Goal: Navigation & Orientation: Understand site structure

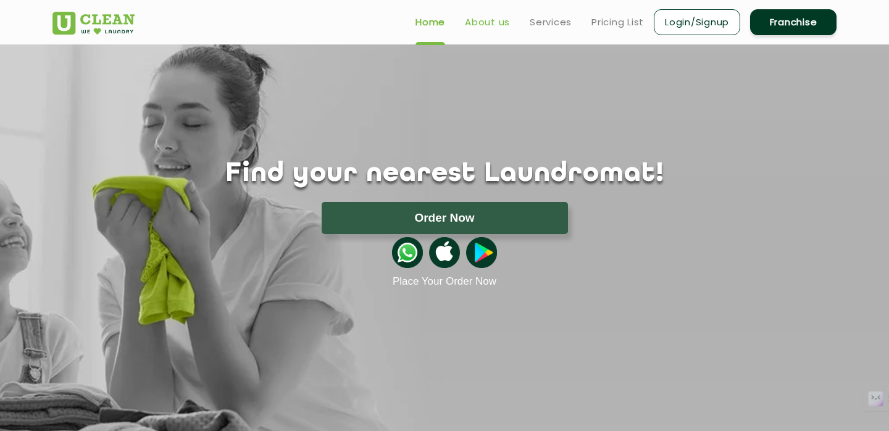
click at [480, 23] on link "About us" at bounding box center [487, 22] width 45 height 15
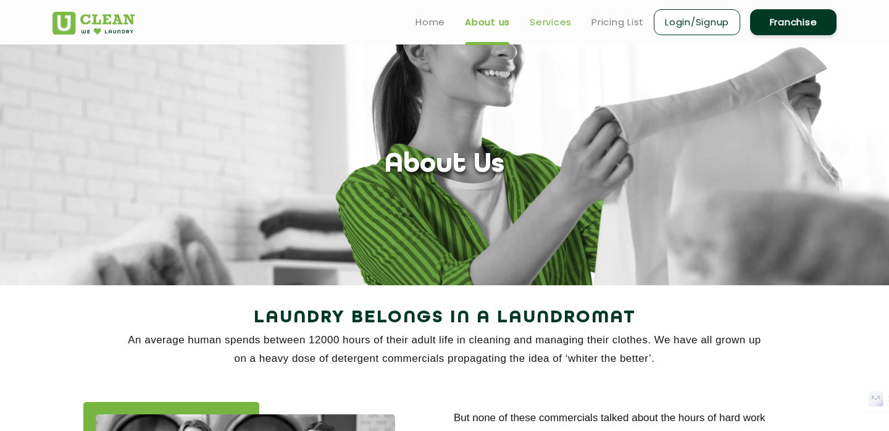
click at [543, 20] on link "Services" at bounding box center [551, 22] width 42 height 15
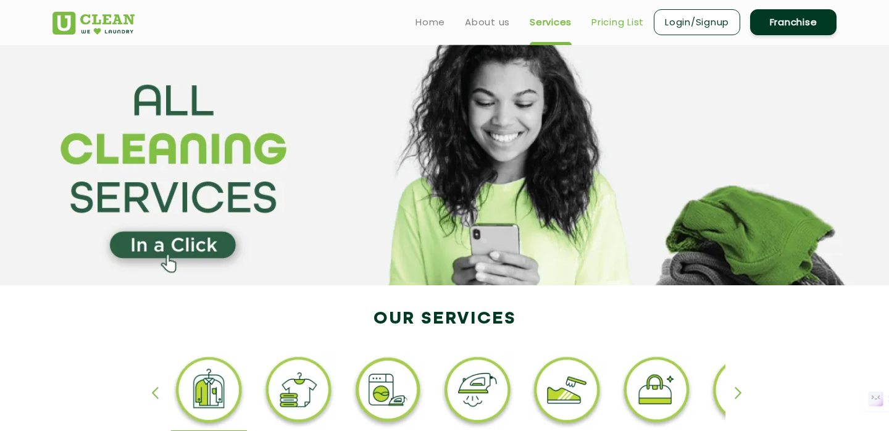
click at [617, 15] on link "Pricing List" at bounding box center [617, 22] width 52 height 15
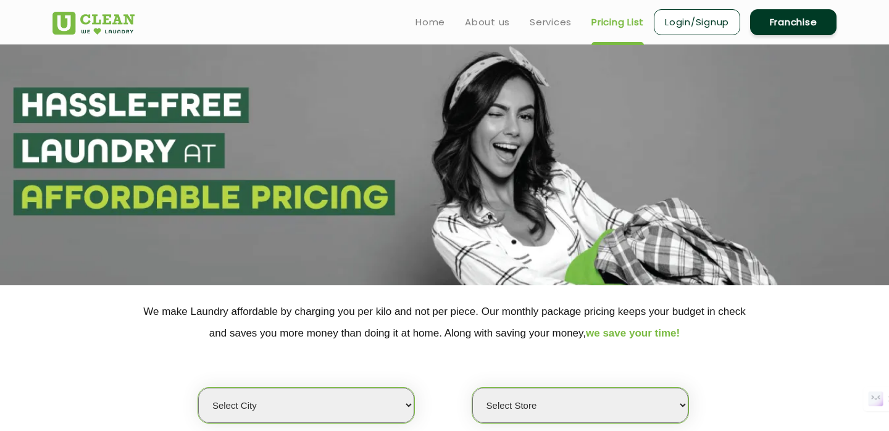
click at [717, 24] on link "Login/Signup" at bounding box center [697, 22] width 86 height 26
click at [376, 127] on section at bounding box center [444, 164] width 889 height 241
click at [424, 23] on link "Home" at bounding box center [430, 22] width 30 height 15
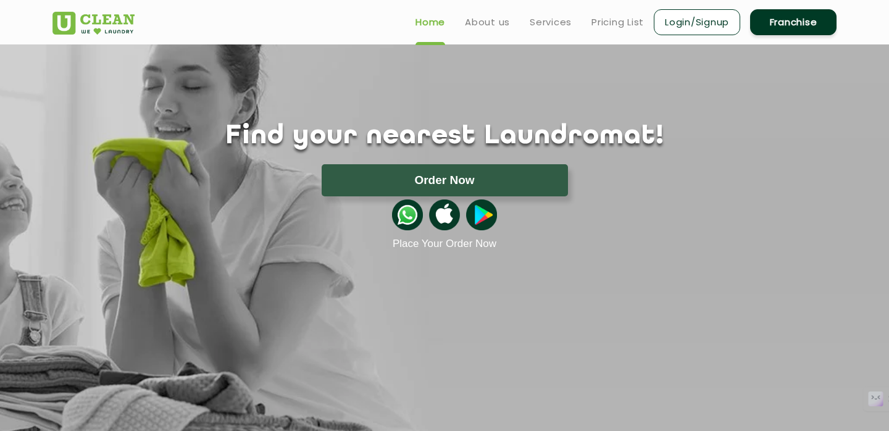
scroll to position [27, 0]
